Goal: Information Seeking & Learning: Find specific fact

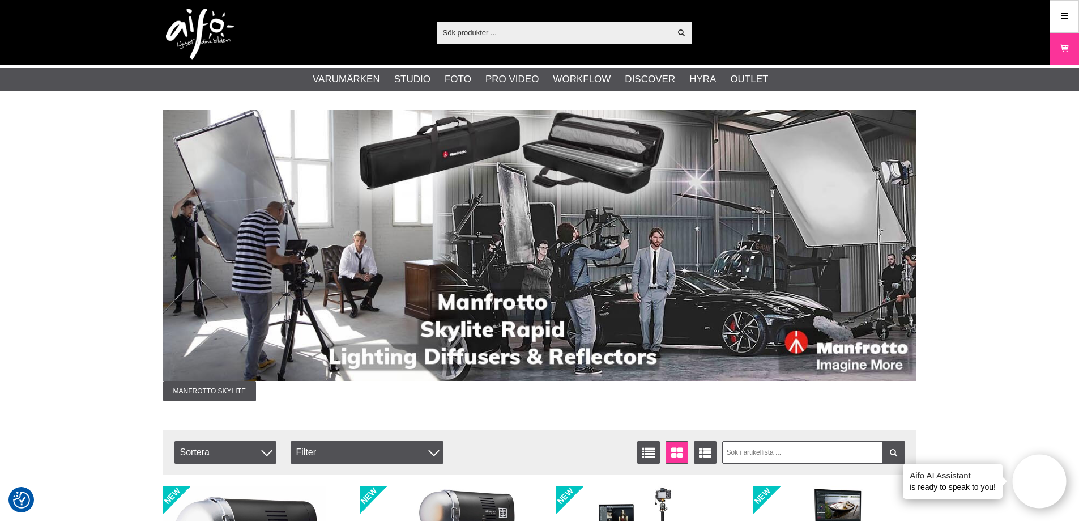
click at [481, 28] on input "text" at bounding box center [554, 32] width 234 height 17
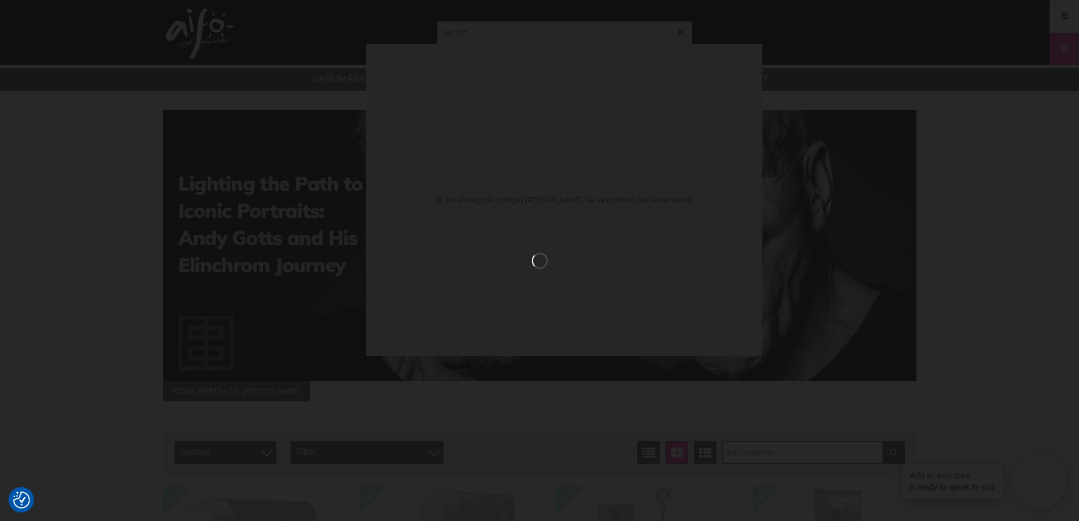
type input "cuc15rt"
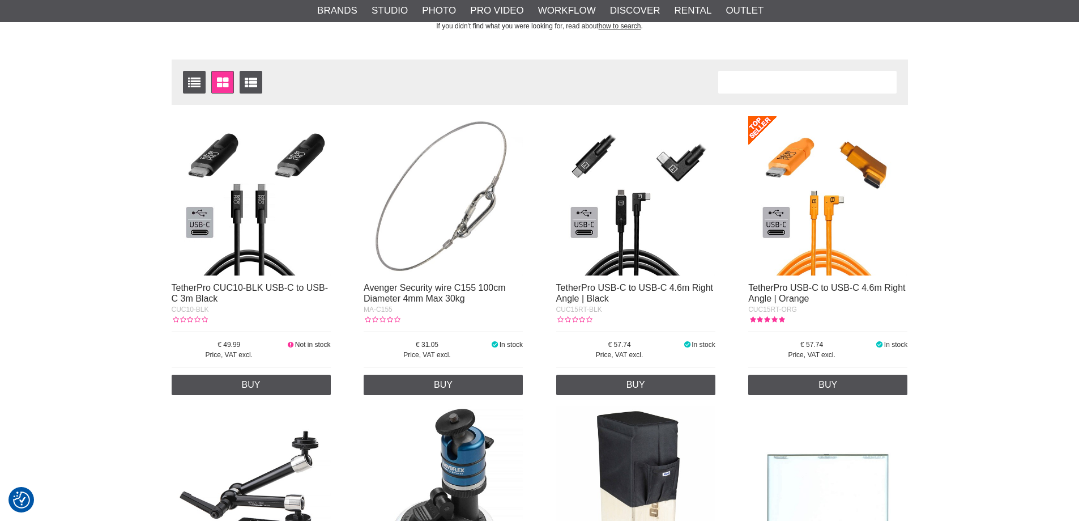
scroll to position [170, 0]
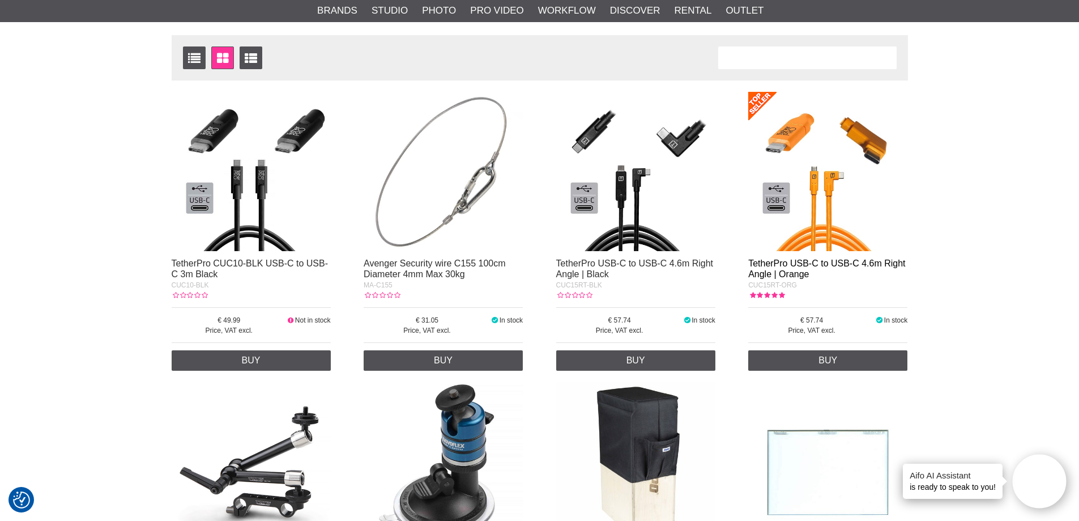
click at [794, 271] on link "TetherPro USB-C to USB-C 4.6m Right Angle | Orange" at bounding box center [826, 268] width 157 height 20
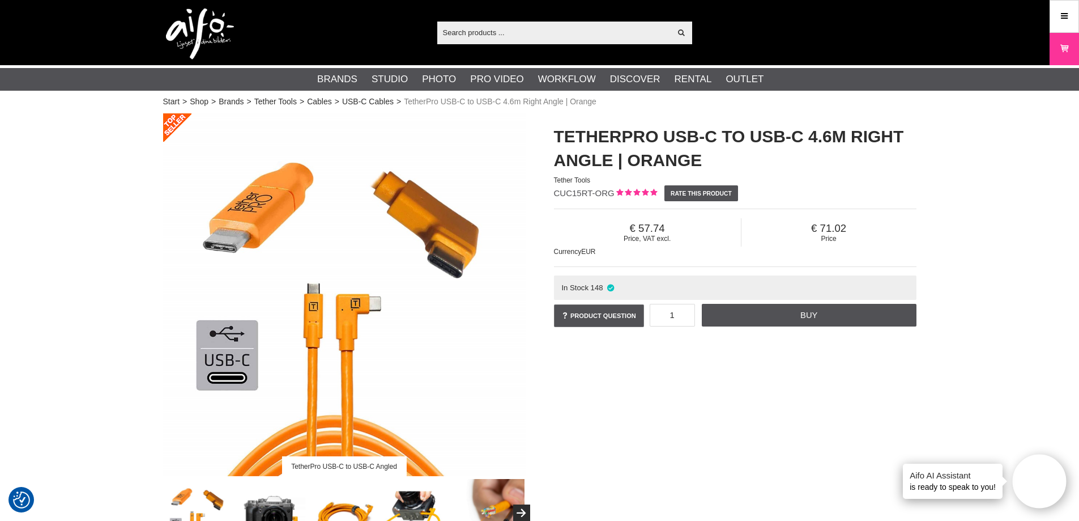
click at [206, 42] on img at bounding box center [200, 33] width 68 height 51
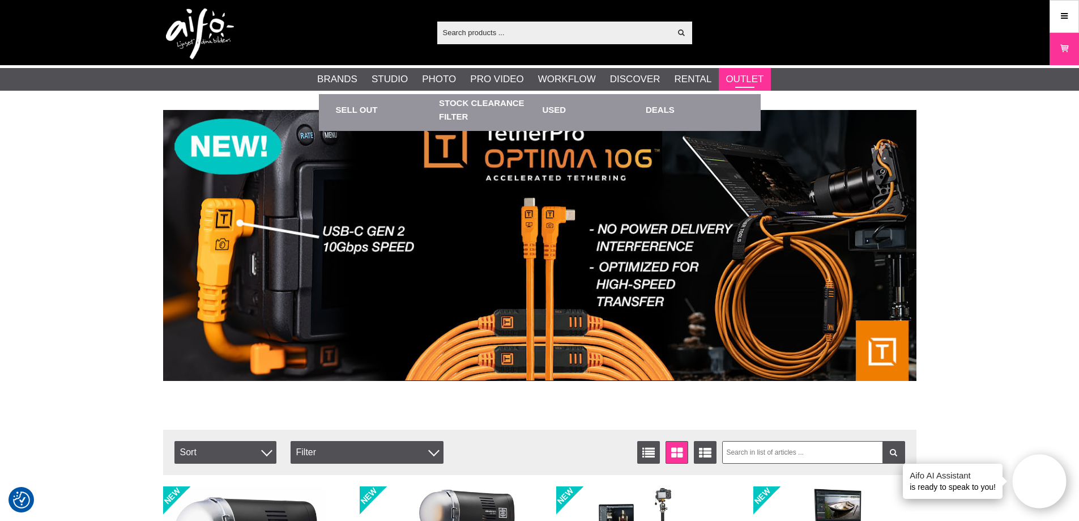
click at [757, 74] on link "Outlet" at bounding box center [745, 79] width 38 height 15
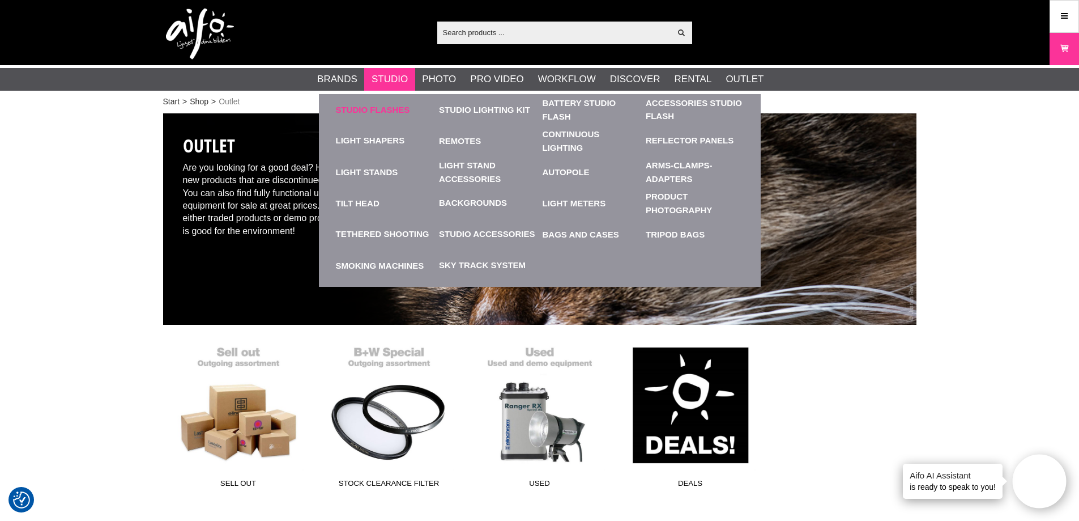
click at [373, 109] on link "Studio Flashes" at bounding box center [385, 109] width 98 height 31
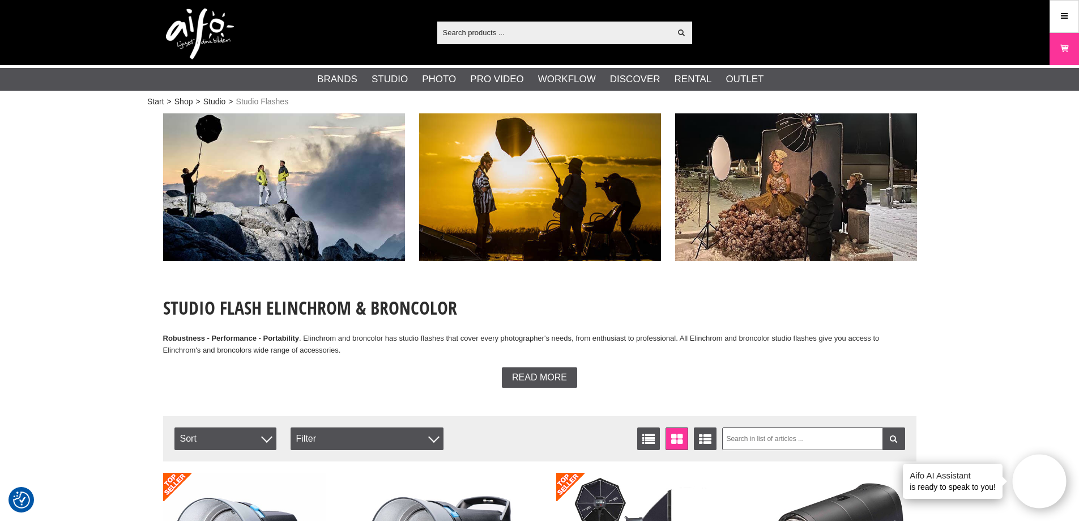
click at [245, 45] on div "Show all Products Categories out of products Your search for yielded no hits. P…" at bounding box center [540, 32] width 771 height 65
click at [204, 28] on img at bounding box center [200, 33] width 68 height 51
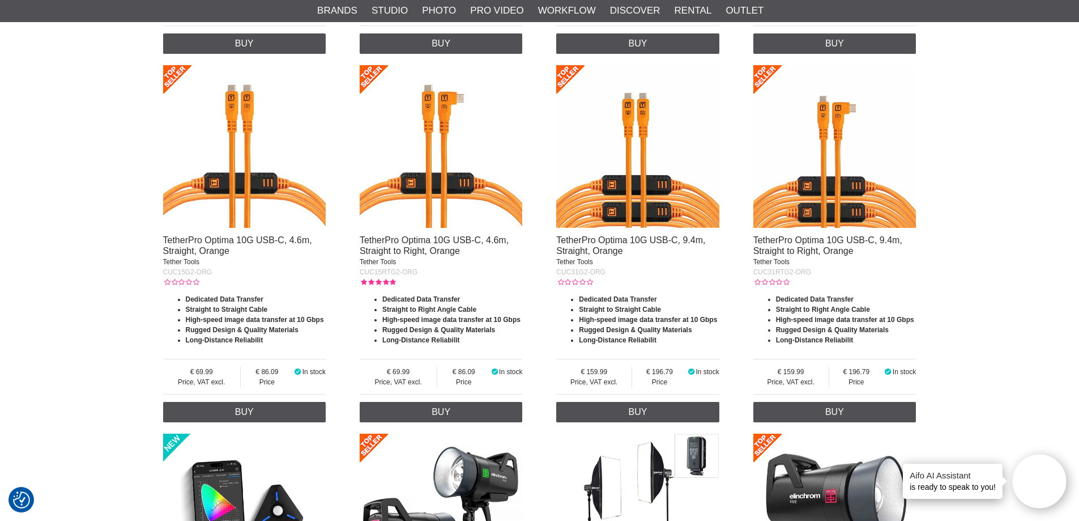
scroll to position [1530, 0]
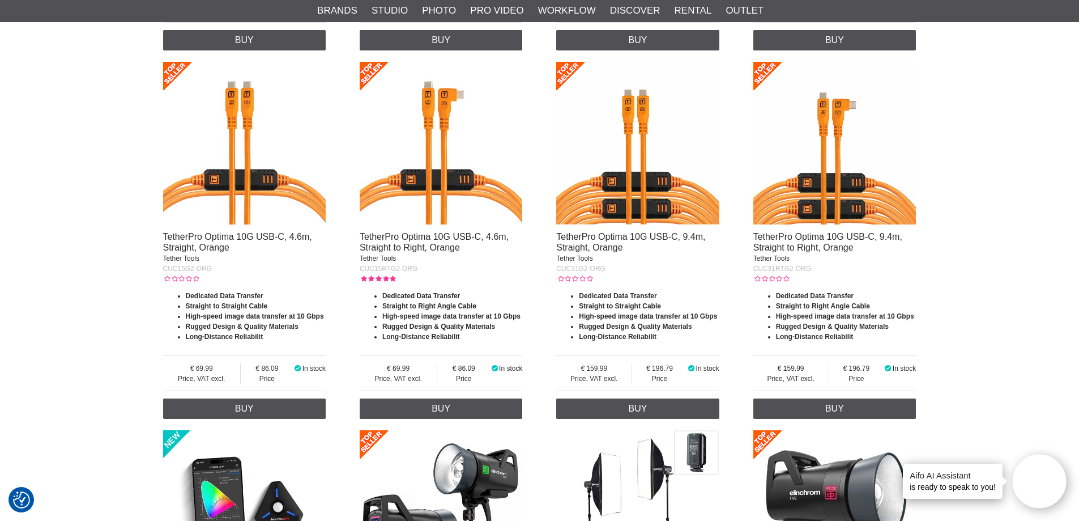
click at [401, 270] on span "CUC15RTG2-ORG" at bounding box center [389, 269] width 58 height 8
copy div "CUC15RTG2-ORG"
